Goal: Information Seeking & Learning: Learn about a topic

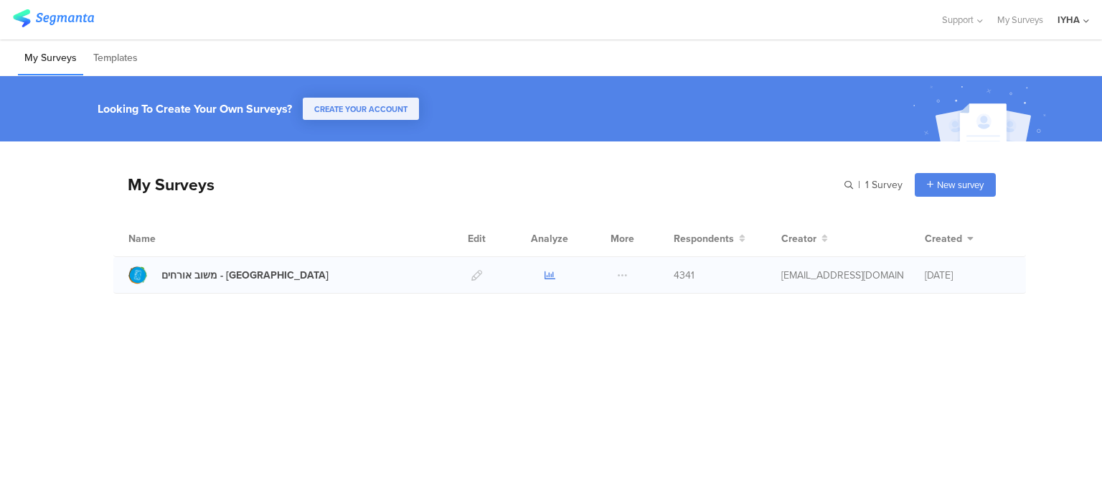
click at [551, 270] on icon at bounding box center [550, 275] width 11 height 11
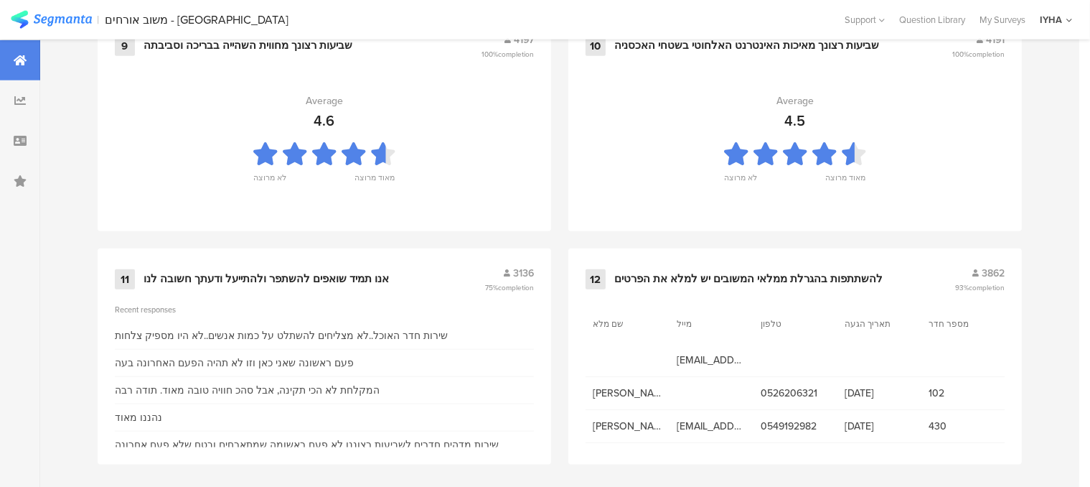
scroll to position [1613, 0]
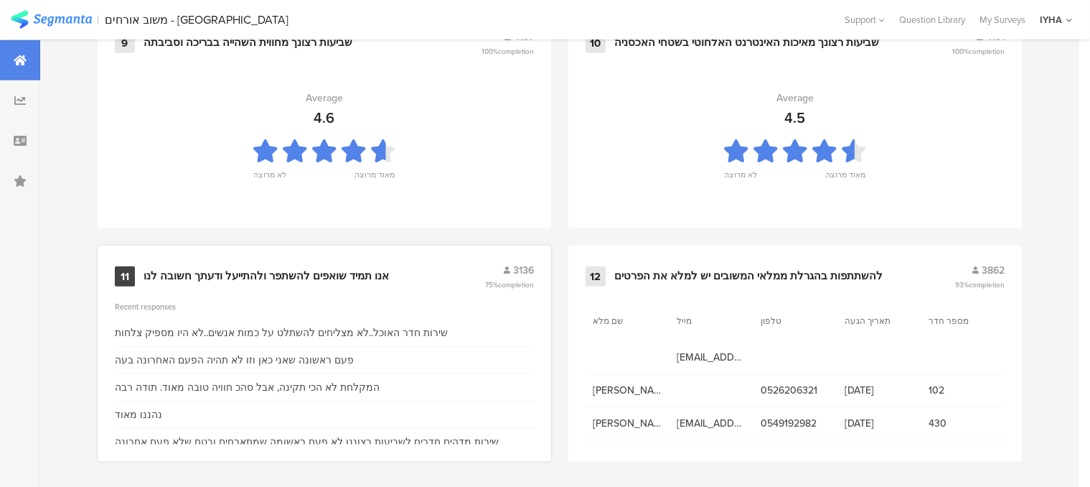
click at [291, 271] on div "אנו תמיד שואפים להשתפר ולהתייעל ודעתך חשובה לנו" at bounding box center [266, 276] width 245 height 14
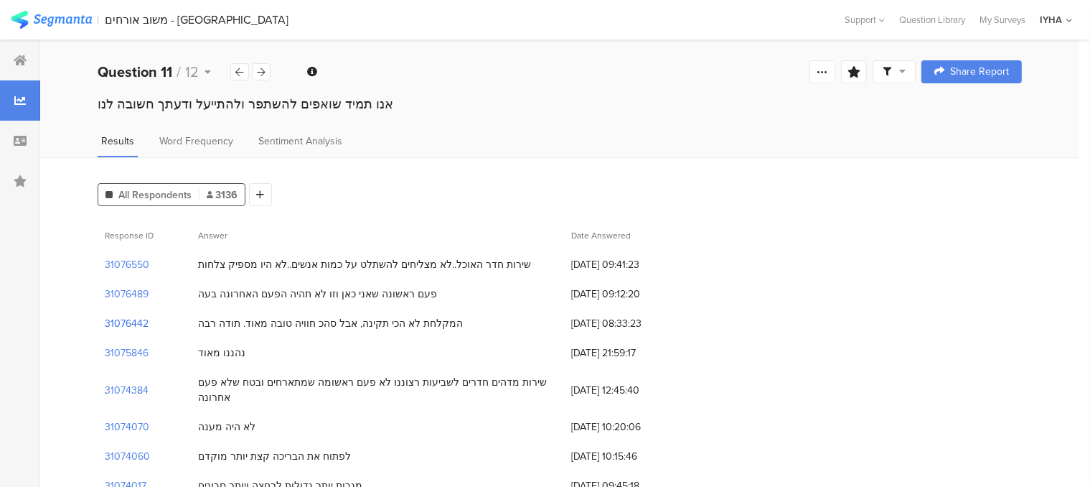
click at [132, 324] on section "31076442" at bounding box center [127, 323] width 44 height 15
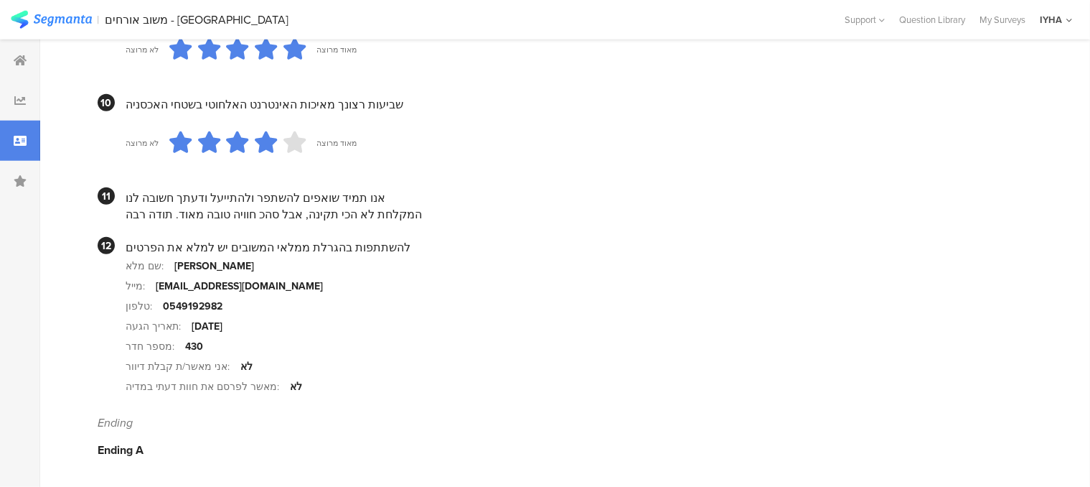
scroll to position [1425, 0]
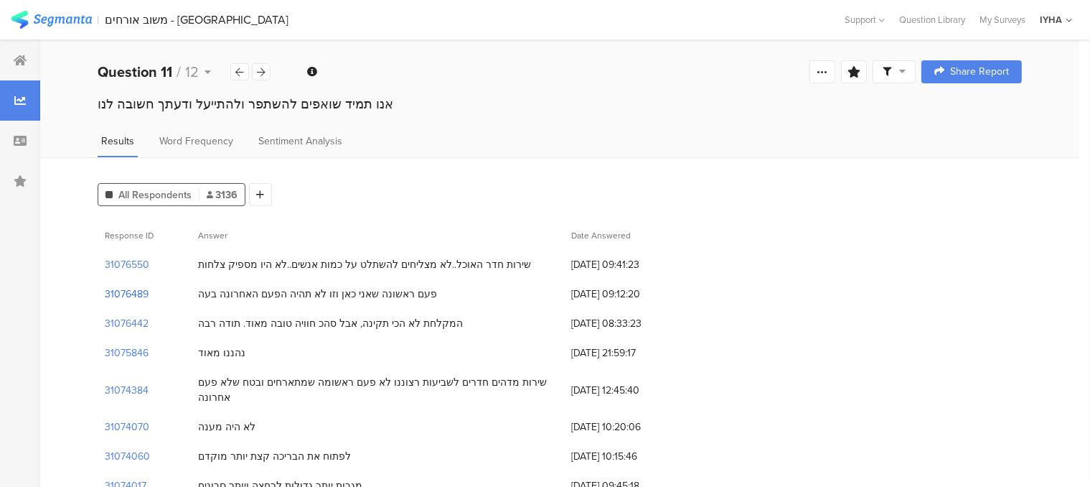
click at [141, 294] on section "31076489" at bounding box center [127, 293] width 44 height 15
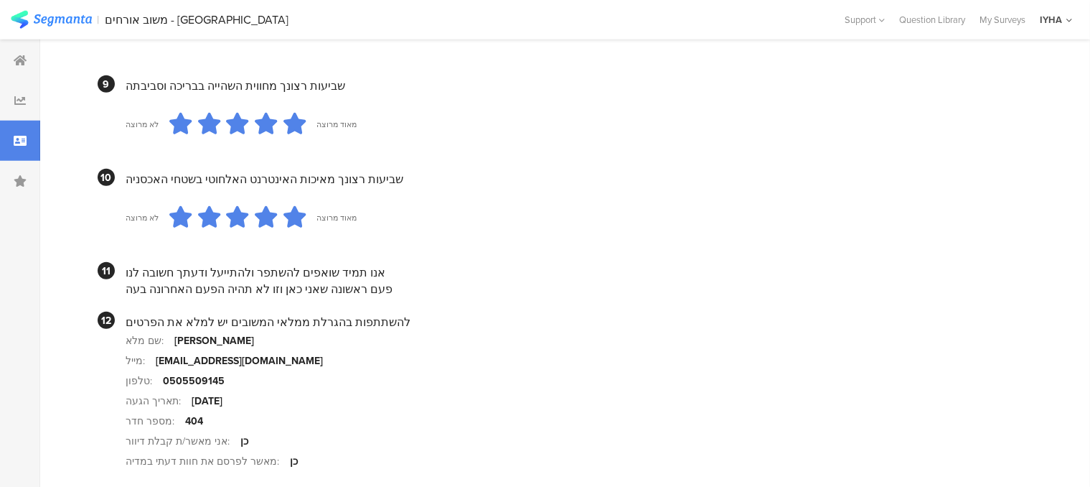
scroll to position [1363, 0]
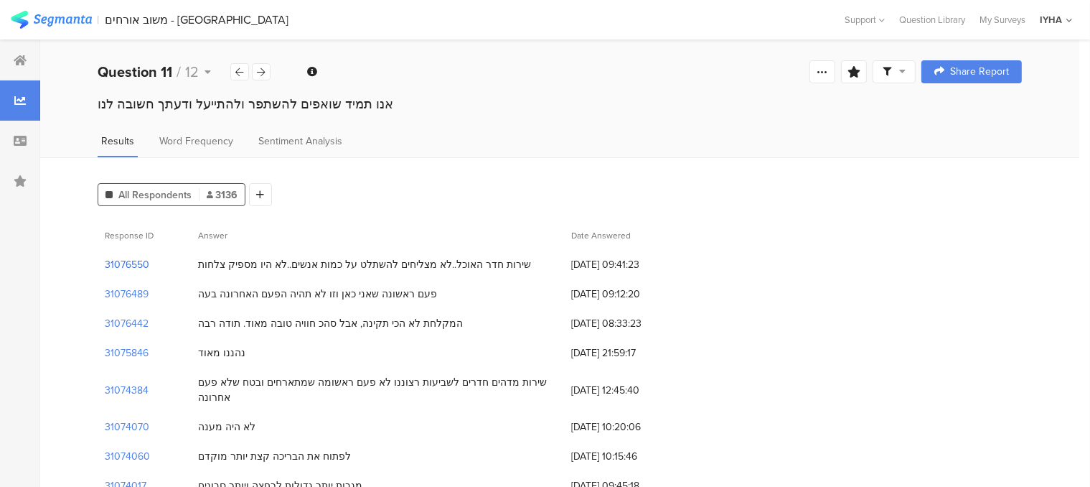
click at [145, 263] on section "31076550" at bounding box center [127, 264] width 44 height 15
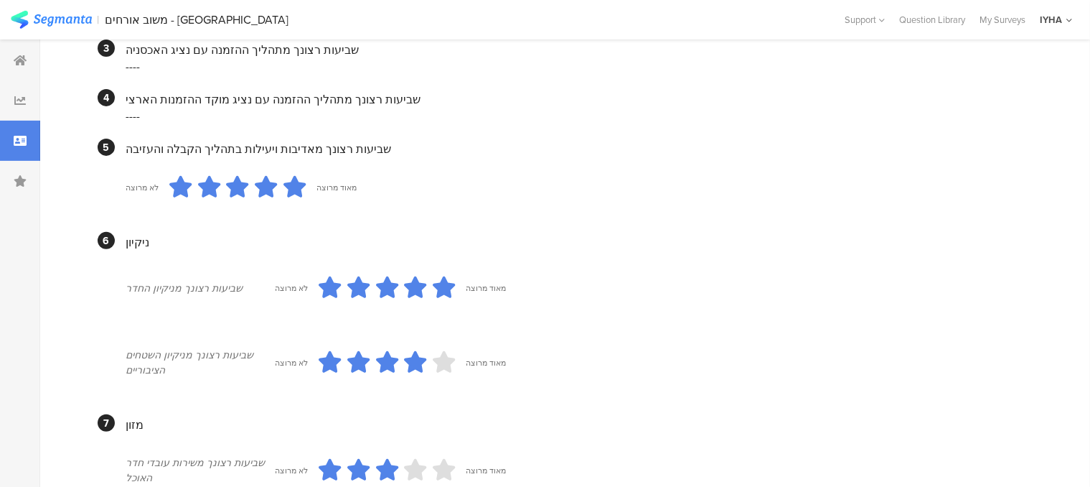
scroll to position [502, 0]
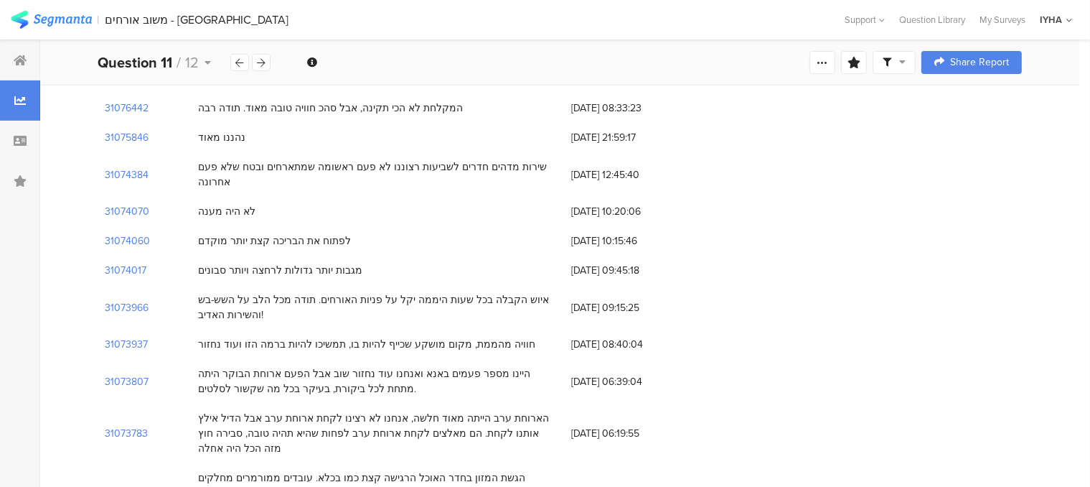
scroll to position [72, 0]
